Goal: Task Accomplishment & Management: Manage account settings

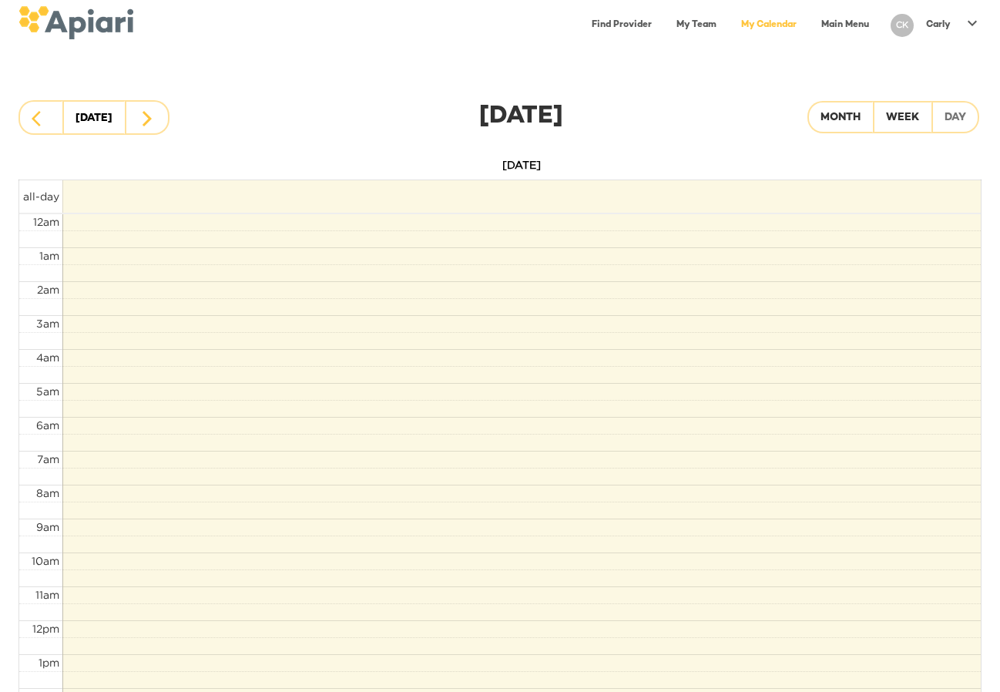
click at [773, 28] on link "My Calendar" at bounding box center [769, 25] width 74 height 32
click at [848, 116] on div "Month" at bounding box center [840, 118] width 40 height 19
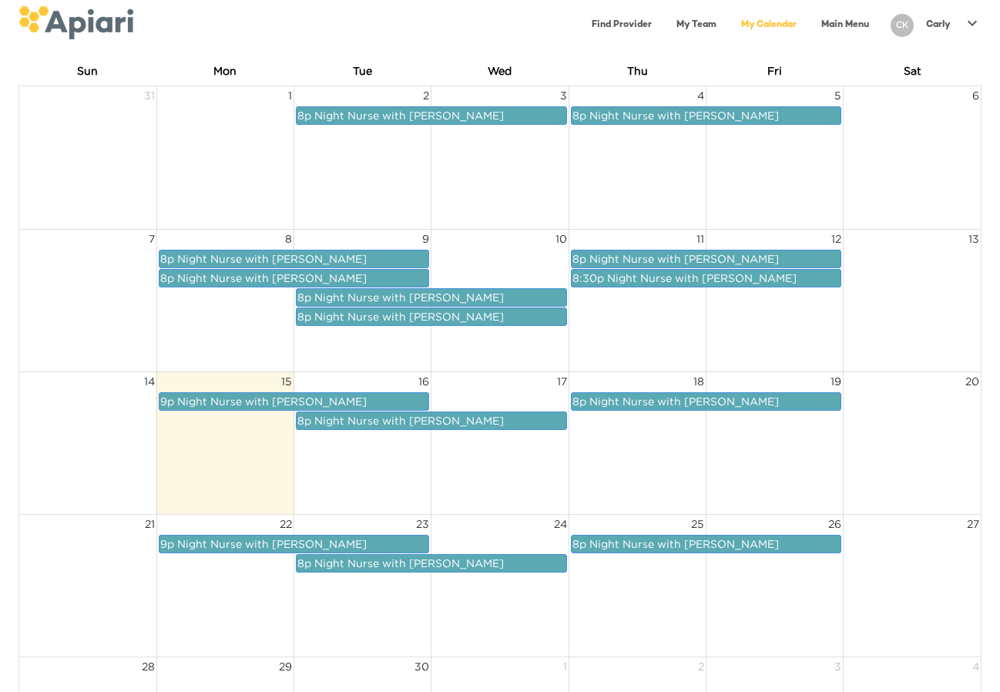
scroll to position [136, 0]
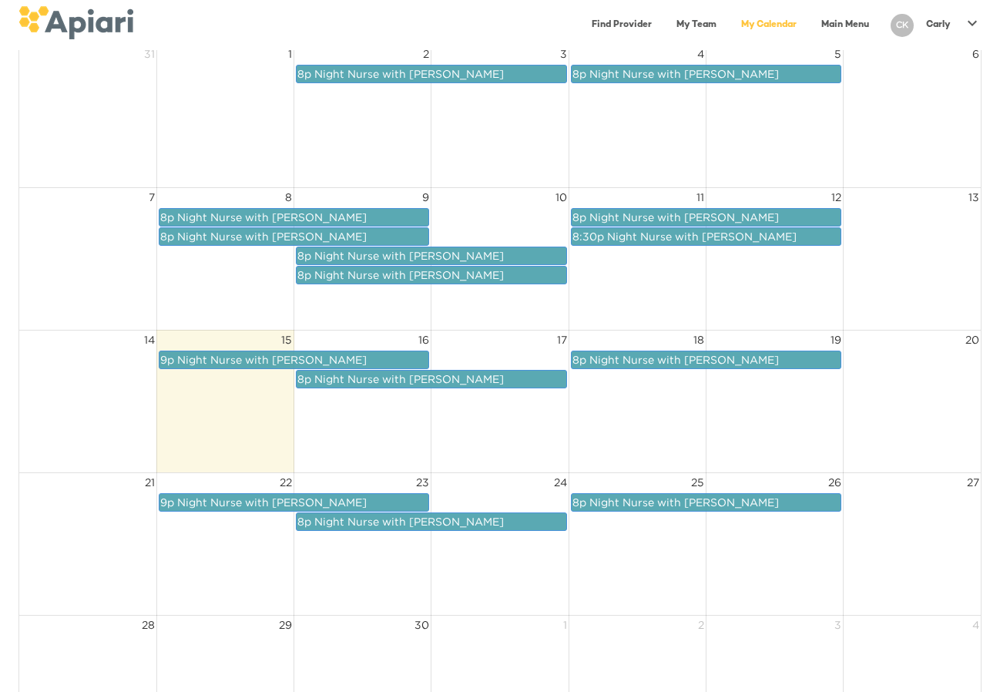
click at [231, 500] on span "Night Nurse with [PERSON_NAME]" at bounding box center [271, 502] width 189 height 12
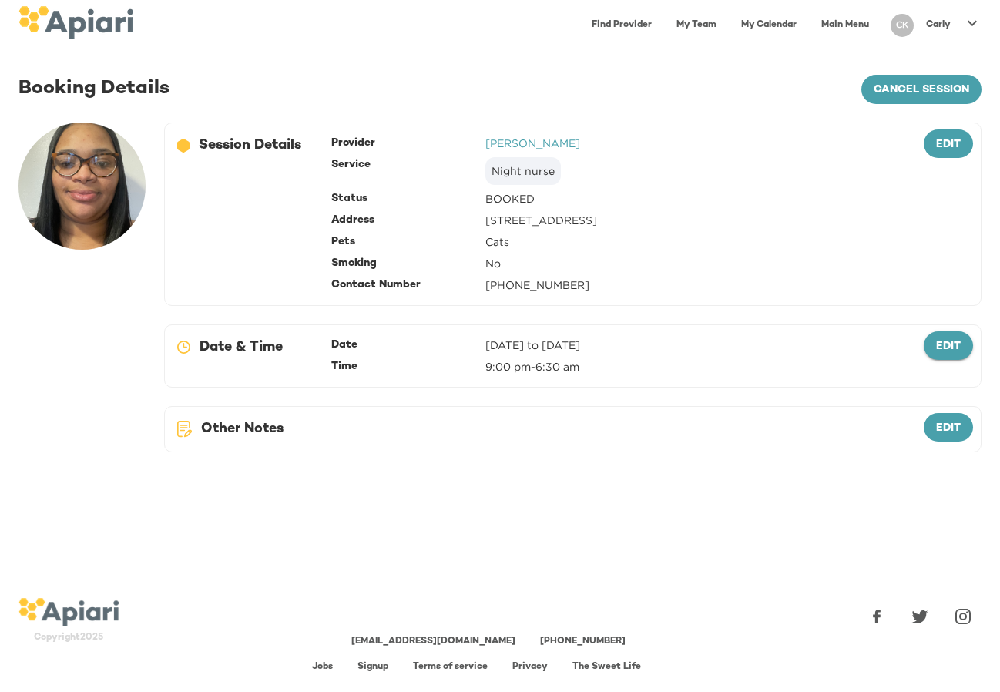
click at [945, 342] on span "edit" at bounding box center [948, 346] width 25 height 19
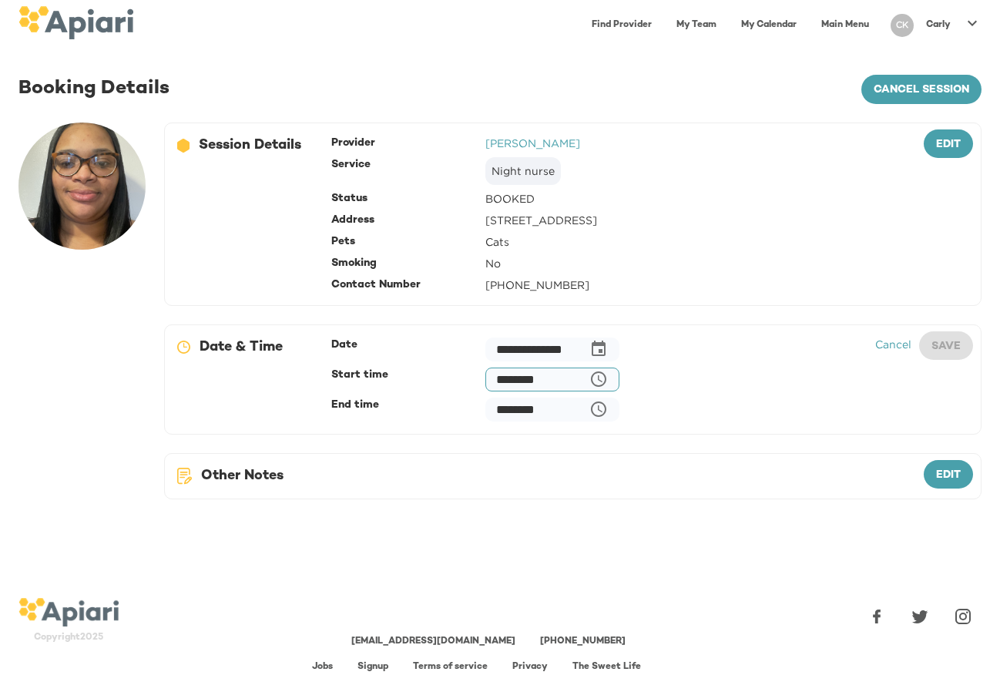
click at [605, 381] on input "********" at bounding box center [552, 379] width 134 height 24
click at [532, 378] on input "********" at bounding box center [552, 379] width 134 height 24
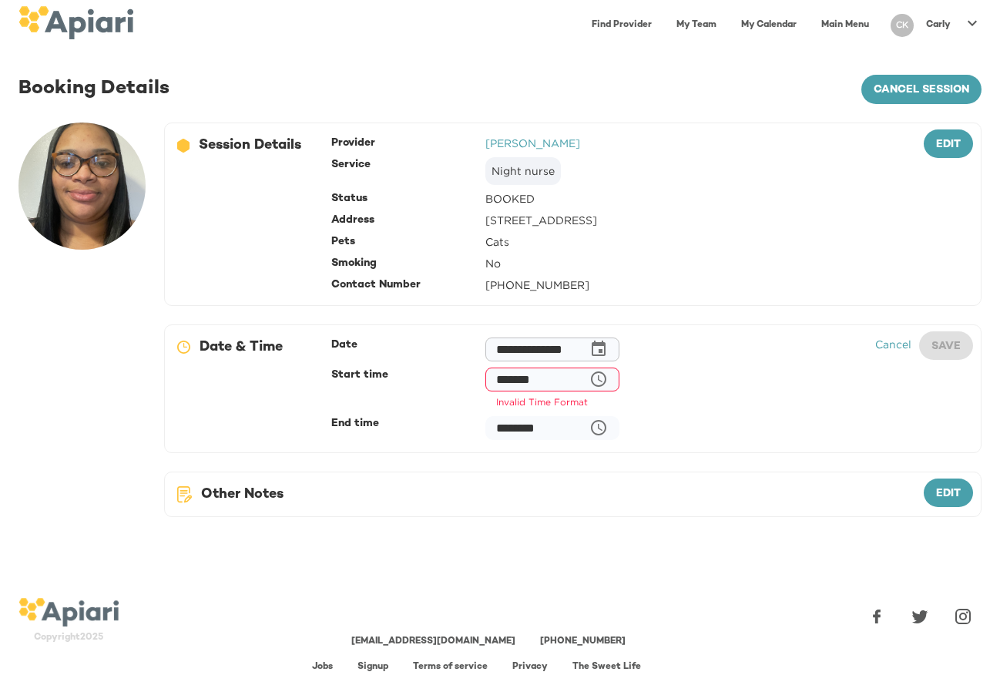
type input "********"
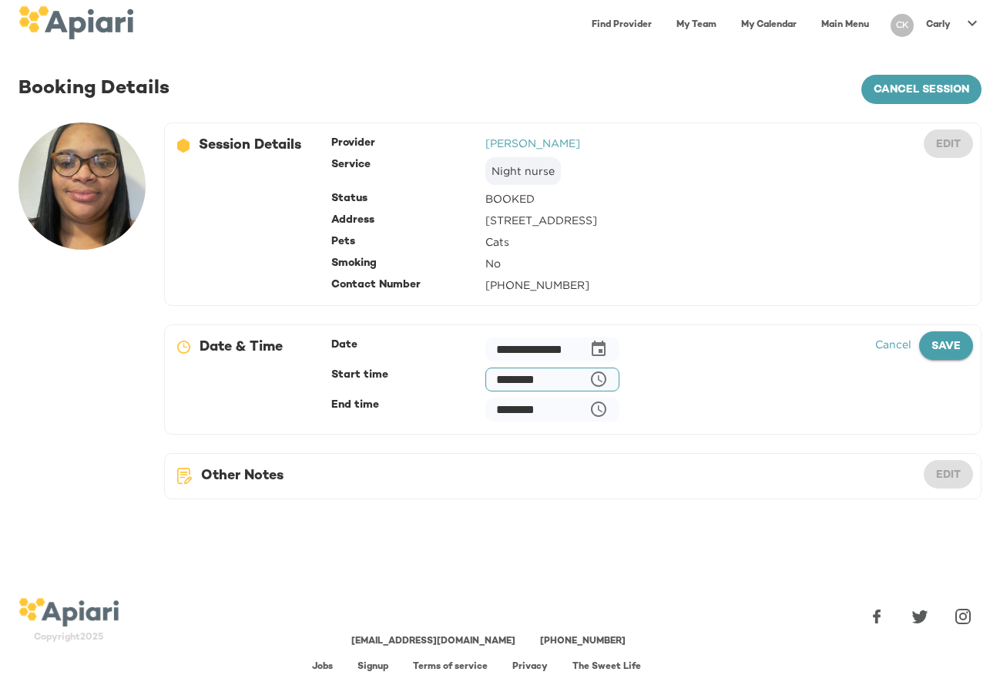
click at [948, 340] on span "save" at bounding box center [945, 346] width 29 height 19
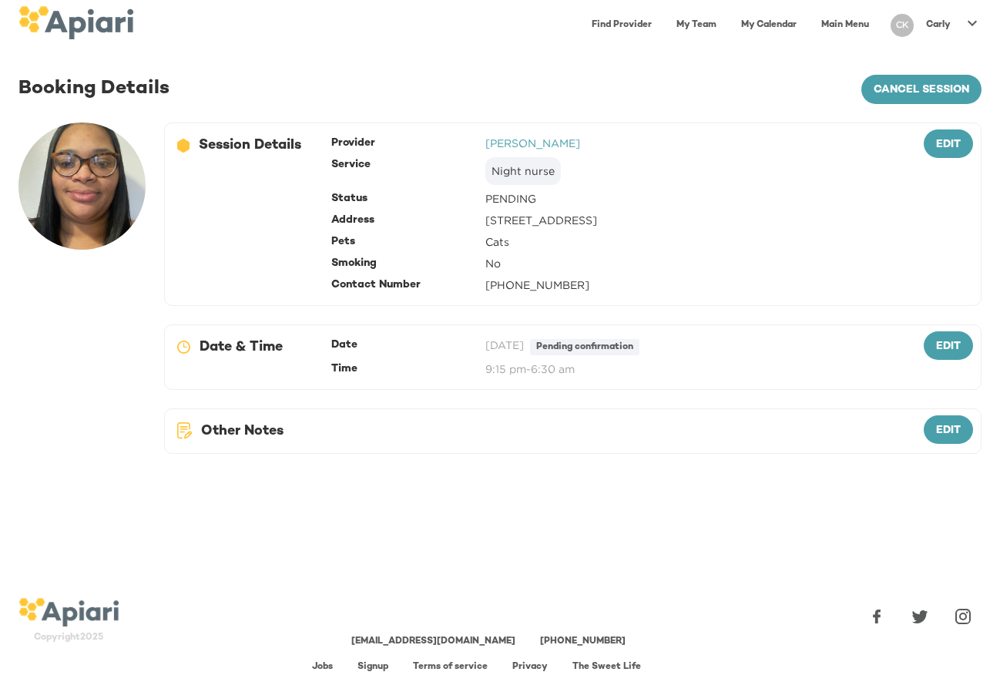
click at [771, 22] on link "My Calendar" at bounding box center [769, 25] width 74 height 32
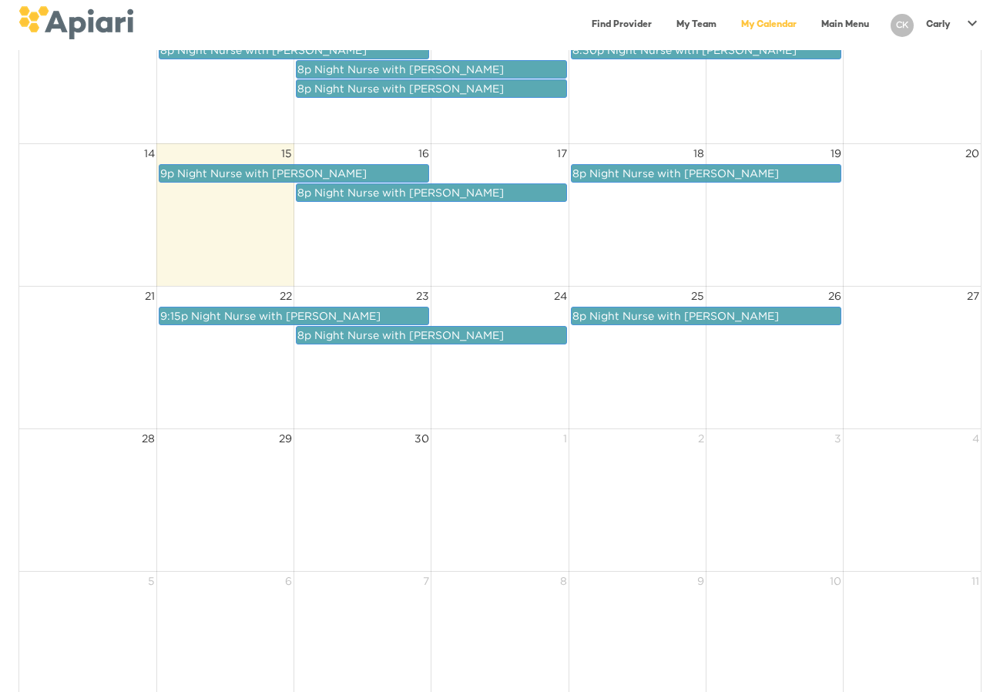
scroll to position [289, 0]
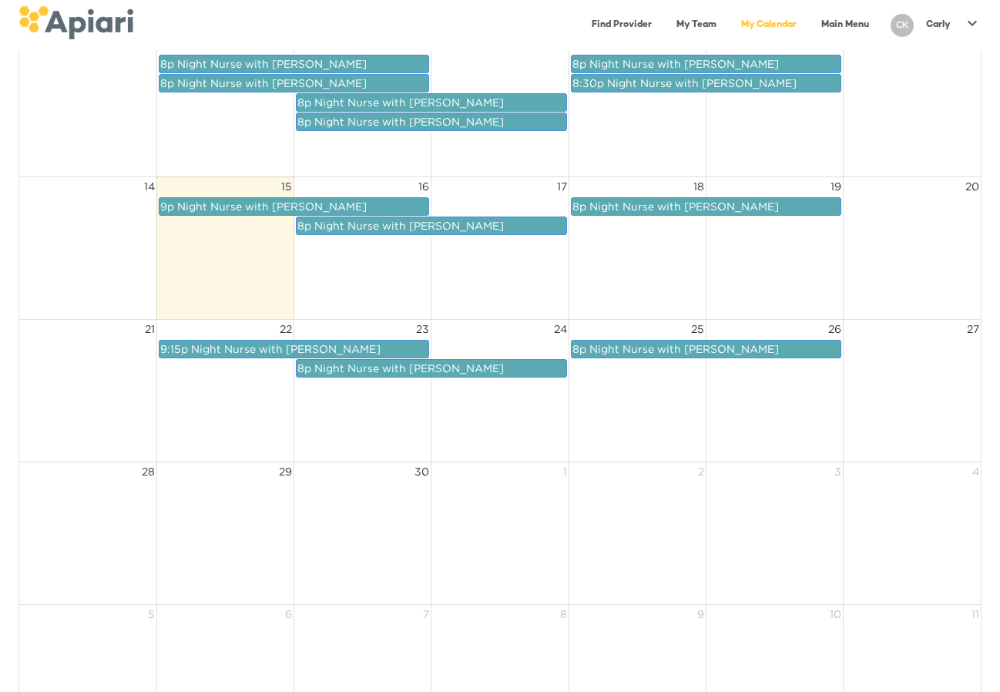
click at [421, 119] on span "Night Nurse with [PERSON_NAME]" at bounding box center [408, 122] width 189 height 12
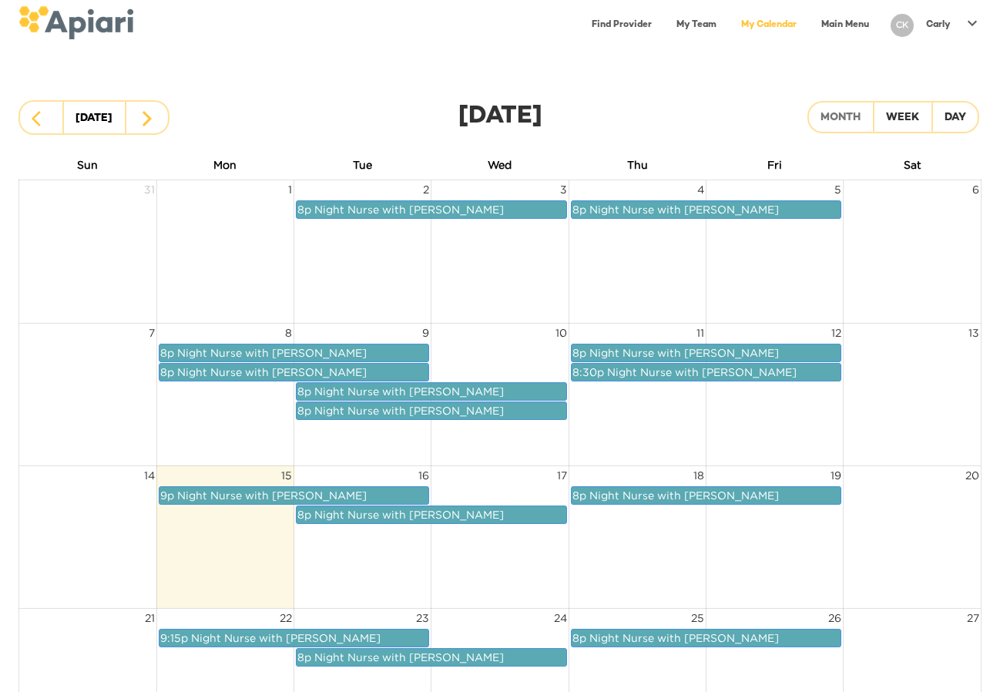
click at [970, 22] on icon at bounding box center [972, 22] width 9 height 5
click at [775, 38] on div at bounding box center [500, 346] width 1000 height 692
click at [928, 27] on p "Carly" at bounding box center [938, 24] width 25 height 13
click at [927, 33] on p "My Profile" at bounding box center [944, 32] width 60 height 18
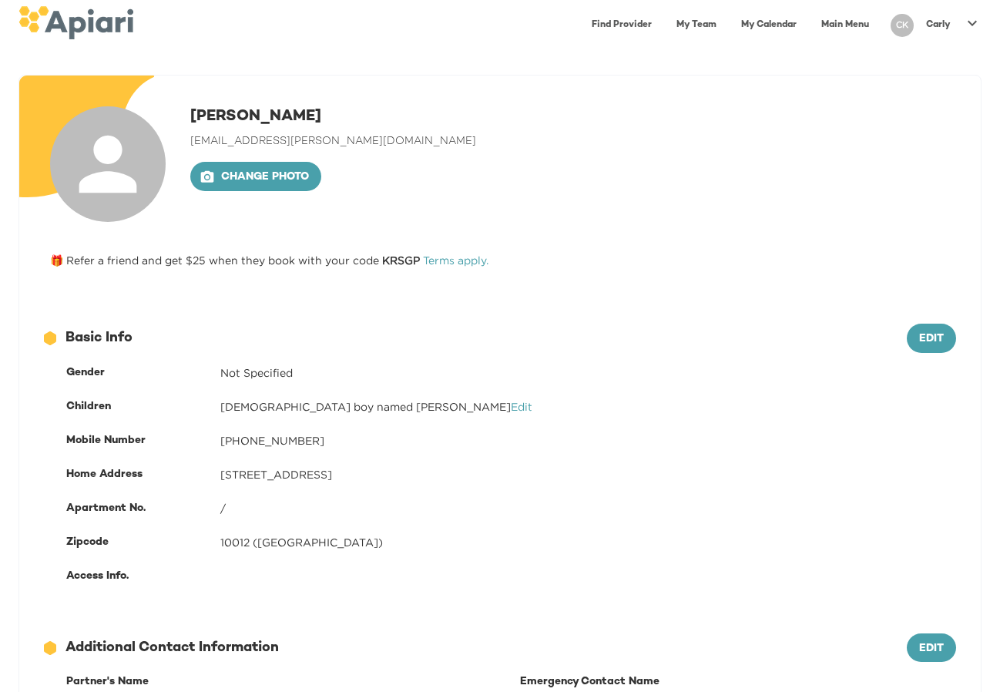
click at [972, 26] on icon at bounding box center [972, 23] width 18 height 18
click at [807, 61] on div at bounding box center [500, 346] width 1000 height 692
click at [824, 27] on link "Main Menu" at bounding box center [845, 25] width 66 height 32
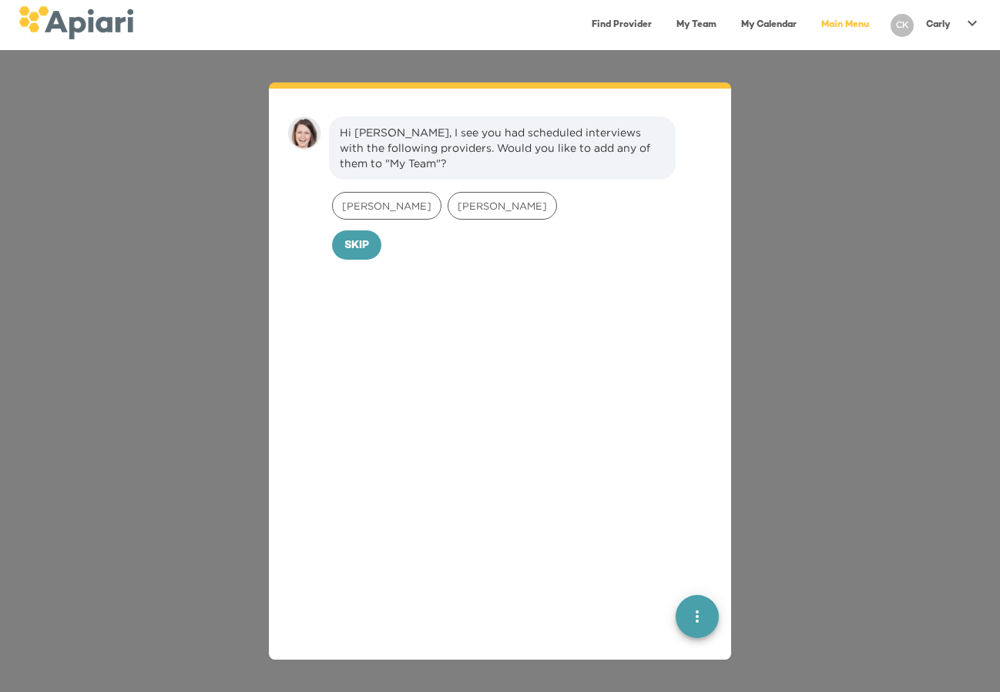
scroll to position [22, 0]
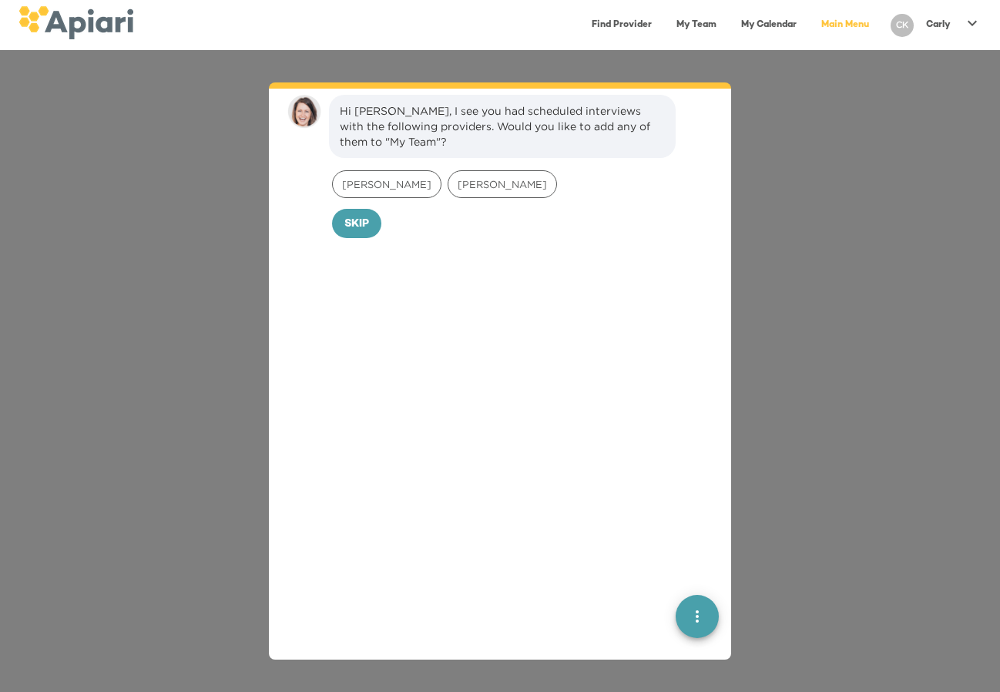
click at [762, 23] on link "My Calendar" at bounding box center [769, 25] width 74 height 32
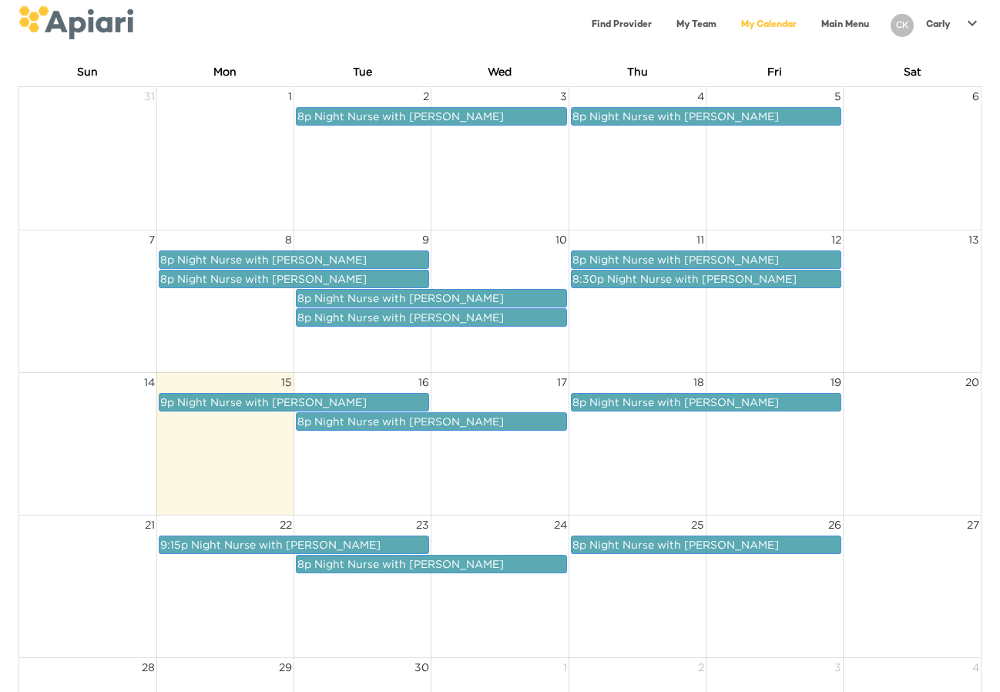
scroll to position [93, 0]
